Goal: Information Seeking & Learning: Check status

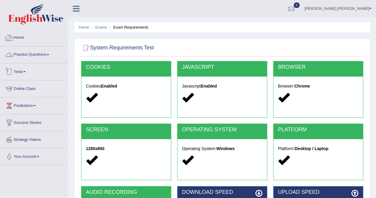
click at [26, 71] on span at bounding box center [24, 71] width 2 height 1
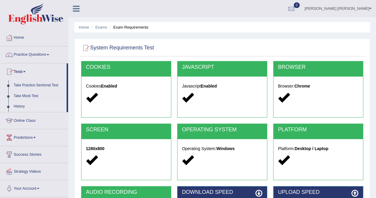
click at [22, 106] on link "History" at bounding box center [39, 106] width 56 height 11
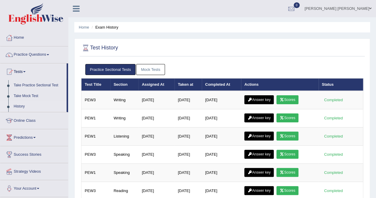
click at [152, 66] on link "Mock Tests" at bounding box center [150, 69] width 29 height 11
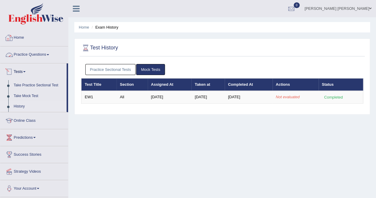
click at [22, 34] on link "Home" at bounding box center [34, 36] width 68 height 15
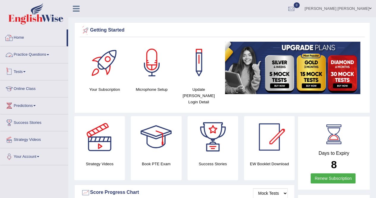
click at [26, 72] on link "Tests" at bounding box center [34, 70] width 68 height 15
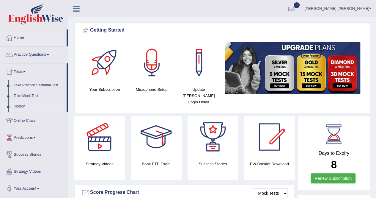
click at [24, 107] on link "History" at bounding box center [39, 106] width 56 height 11
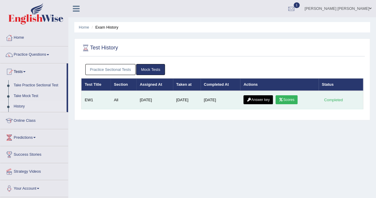
click at [290, 101] on link "Scores" at bounding box center [286, 99] width 22 height 9
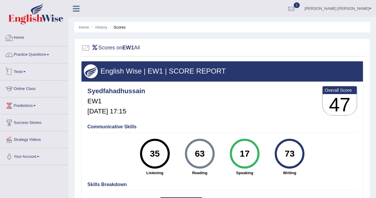
click at [16, 71] on link "Tests" at bounding box center [34, 70] width 68 height 15
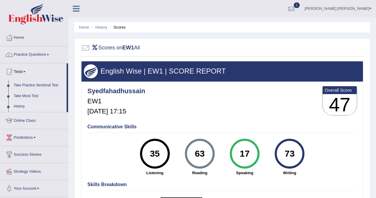
click at [23, 104] on link "History" at bounding box center [39, 106] width 56 height 11
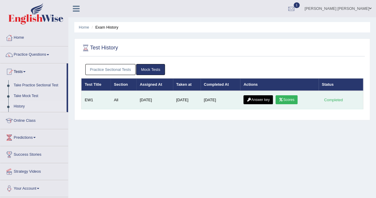
click at [267, 98] on link "Answer key" at bounding box center [257, 99] width 29 height 9
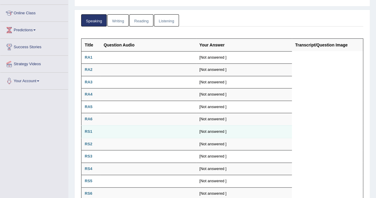
scroll to position [75, 0]
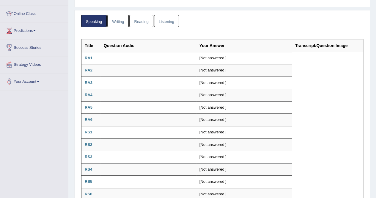
click at [118, 23] on link "Writing" at bounding box center [117, 21] width 21 height 12
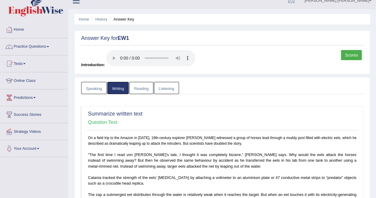
scroll to position [0, 0]
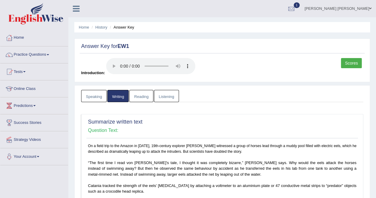
click at [139, 97] on link "Reading" at bounding box center [141, 96] width 24 height 12
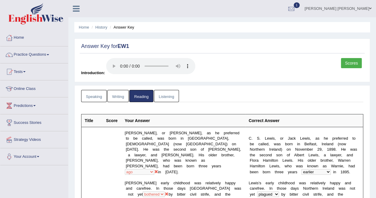
click at [165, 96] on link "Listening" at bounding box center [166, 96] width 25 height 12
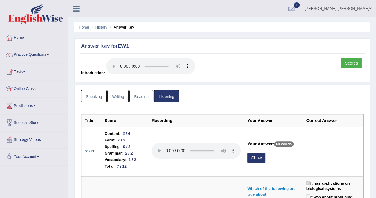
click at [96, 97] on link "Speaking" at bounding box center [94, 96] width 26 height 12
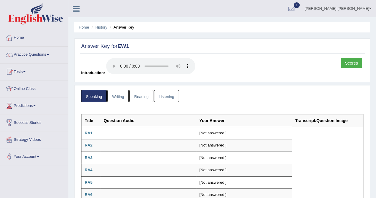
click at [111, 95] on link "Writing" at bounding box center [117, 96] width 21 height 12
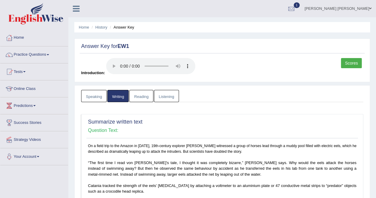
click at [141, 97] on link "Reading" at bounding box center [141, 96] width 24 height 12
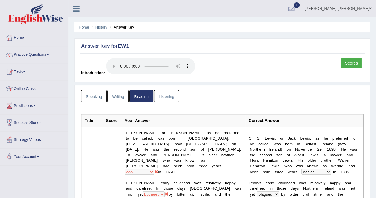
click at [103, 95] on link "Speaking" at bounding box center [94, 96] width 26 height 12
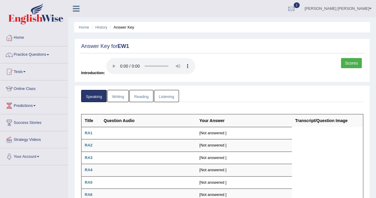
click at [117, 99] on link "Writing" at bounding box center [117, 96] width 21 height 12
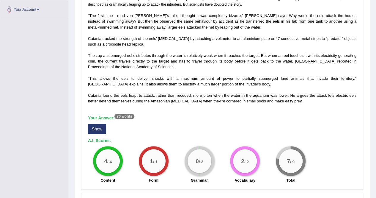
scroll to position [149, 0]
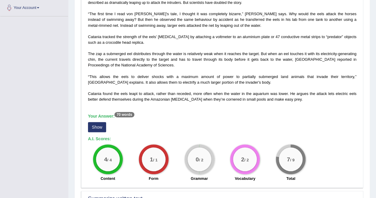
click at [101, 125] on button "Show" at bounding box center [97, 127] width 18 height 10
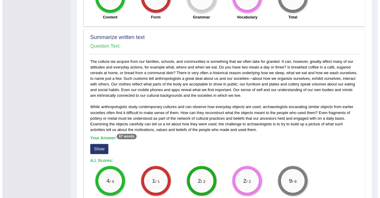
scroll to position [357, 0]
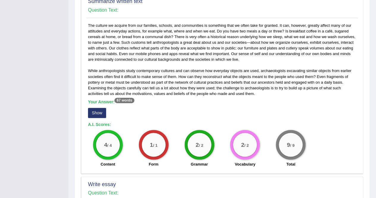
click at [101, 108] on button "Show" at bounding box center [97, 113] width 18 height 10
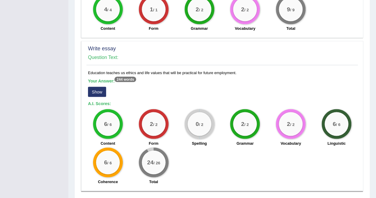
scroll to position [505, 0]
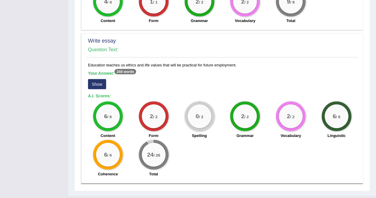
click at [97, 79] on button "Show" at bounding box center [97, 84] width 18 height 10
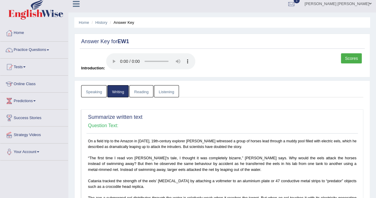
scroll to position [0, 0]
